Goal: Task Accomplishment & Management: Use online tool/utility

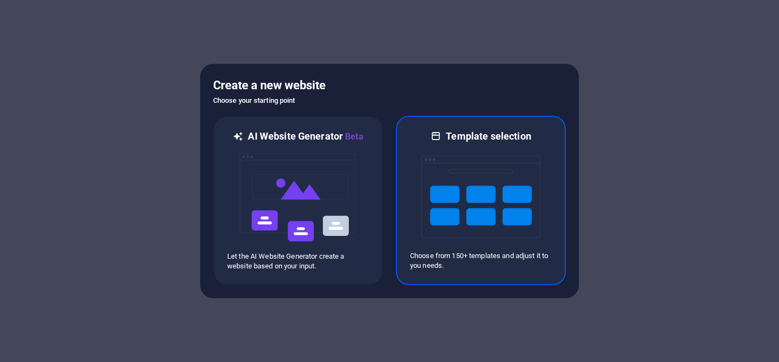
click at [516, 142] on h6 "Template selection" at bounding box center [488, 136] width 85 height 13
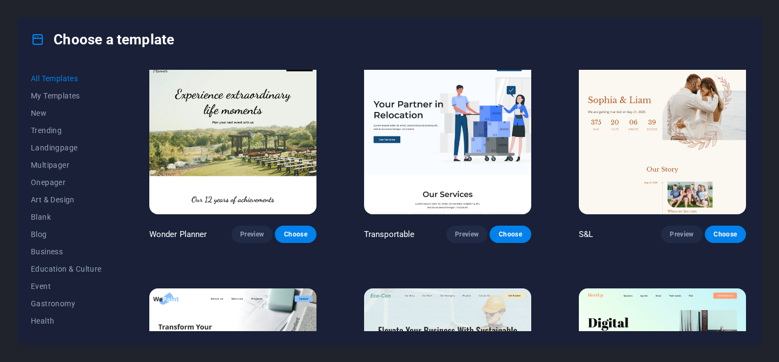
scroll to position [209, 0]
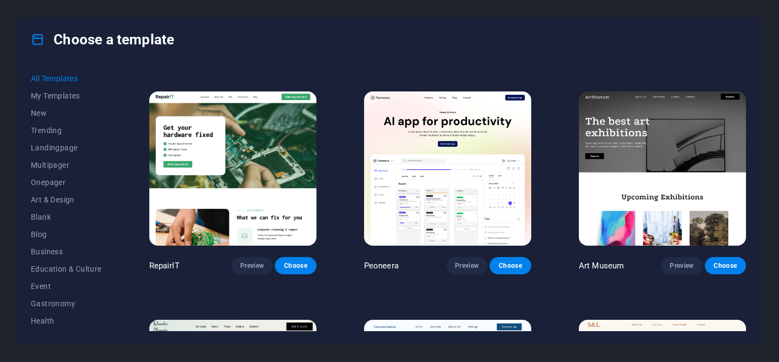
click at [495, 207] on img at bounding box center [447, 168] width 167 height 154
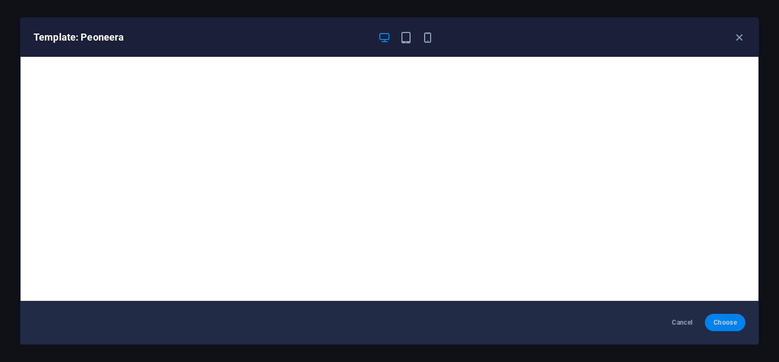
click at [733, 322] on span "Choose" at bounding box center [724, 322] width 23 height 9
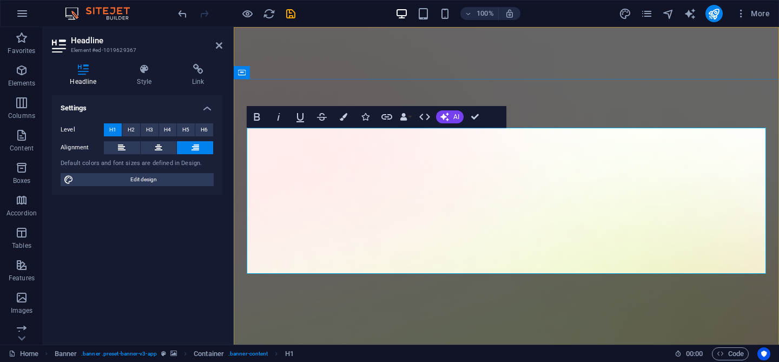
click at [453, 117] on button "AI" at bounding box center [450, 116] width 28 height 13
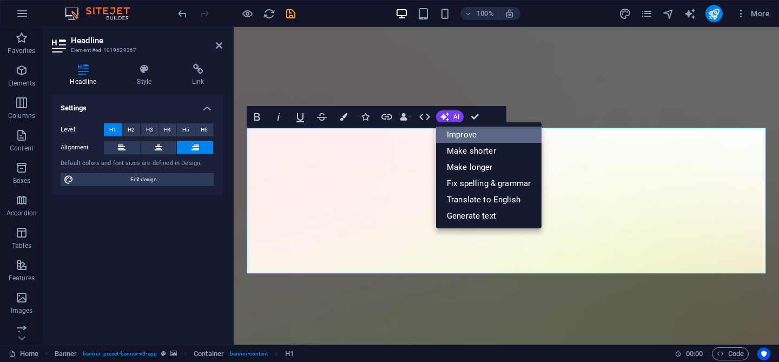
click at [460, 135] on link "Improve" at bounding box center [488, 135] width 105 height 16
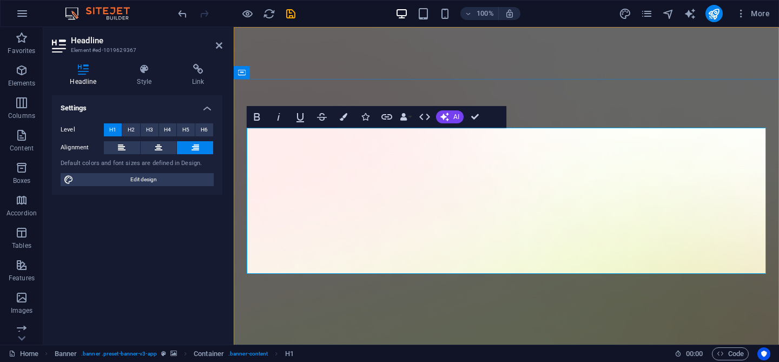
click at [454, 117] on span "AI" at bounding box center [456, 117] width 6 height 6
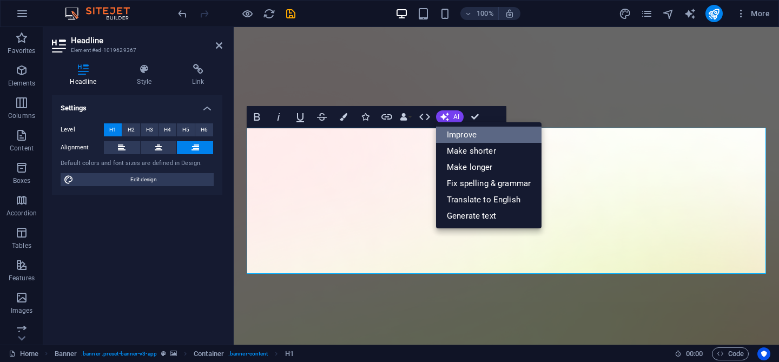
click at [472, 138] on link "Improve" at bounding box center [488, 135] width 105 height 16
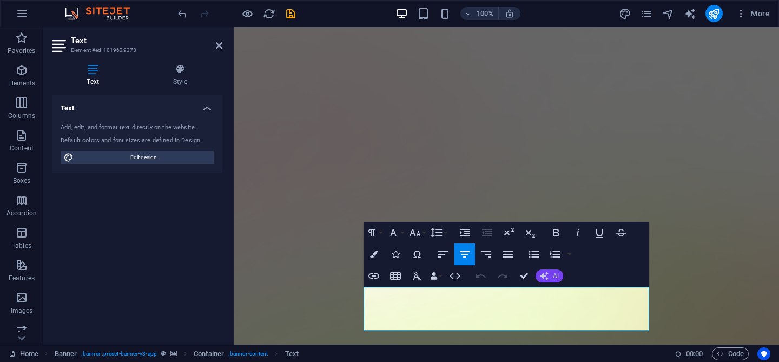
click at [555, 273] on span "AI" at bounding box center [556, 276] width 6 height 6
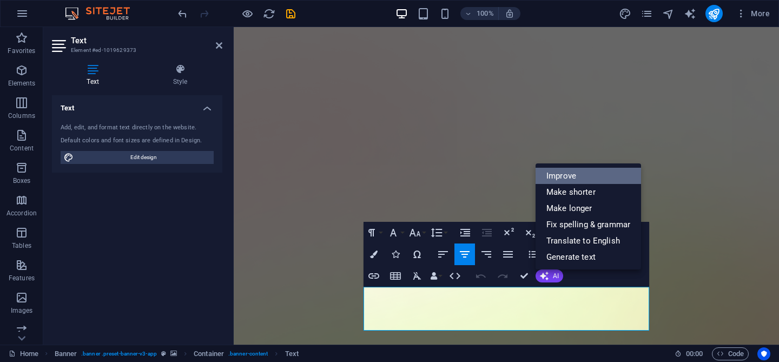
click at [585, 171] on link "Improve" at bounding box center [587, 176] width 105 height 16
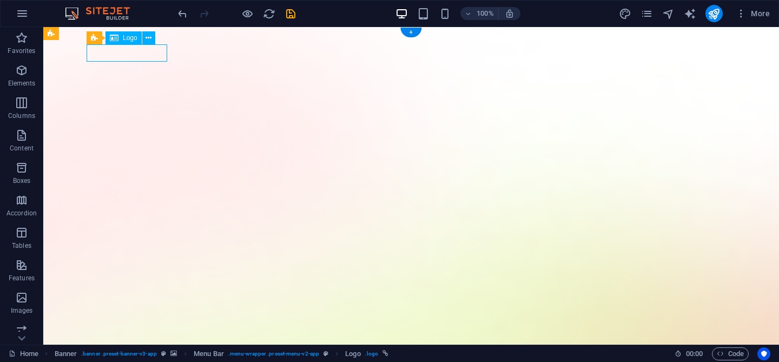
select select "px"
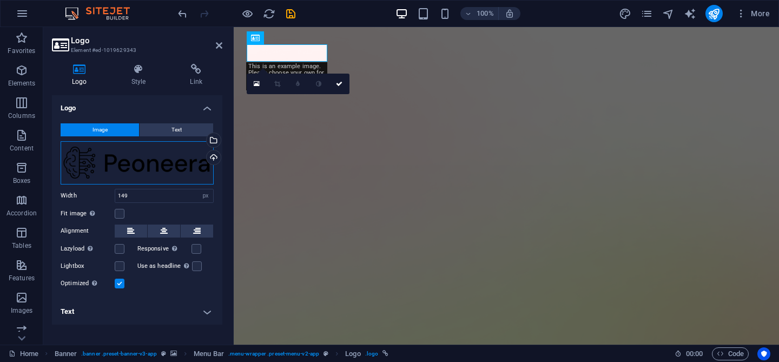
click at [136, 159] on div "Drag files here, click to choose files or select files from Files or our free s…" at bounding box center [137, 162] width 153 height 43
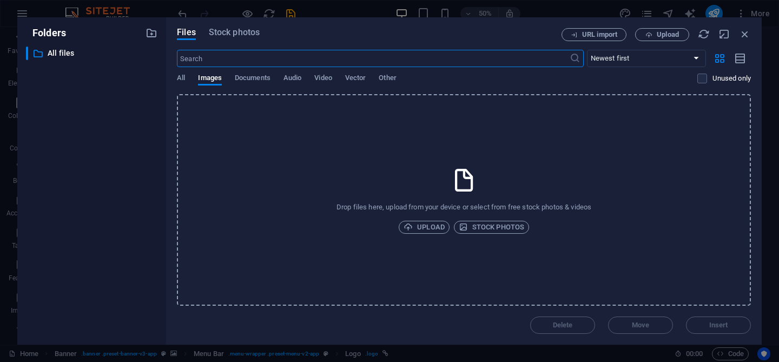
click at [240, 57] on input "text" at bounding box center [373, 58] width 392 height 17
click at [182, 76] on span "All" at bounding box center [181, 78] width 8 height 15
click at [744, 36] on icon "button" at bounding box center [745, 34] width 12 height 12
